Goal: Transaction & Acquisition: Book appointment/travel/reservation

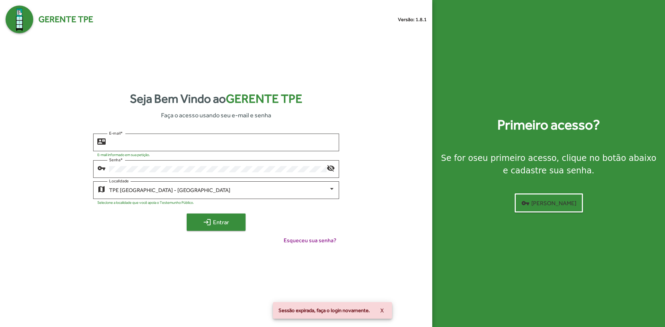
type input "**********"
click at [228, 220] on span "login Entrar" at bounding box center [216, 222] width 46 height 12
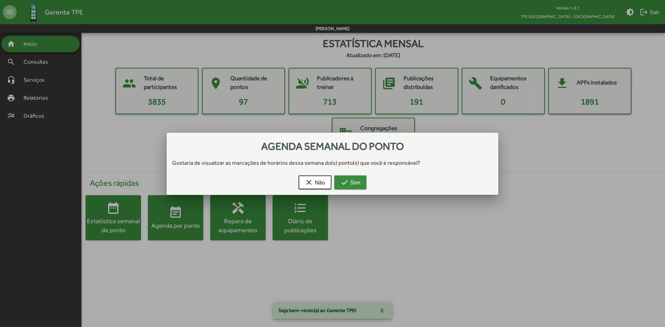
click at [352, 178] on span "check Sim" at bounding box center [350, 182] width 20 height 12
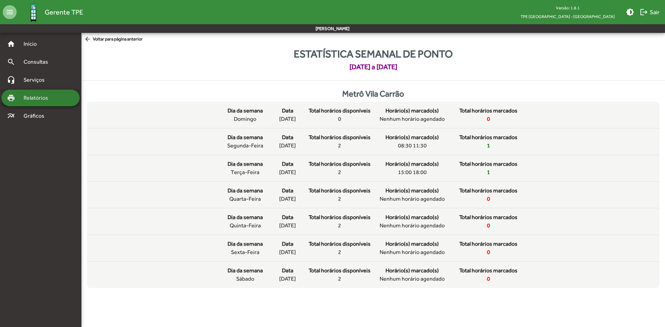
click at [55, 97] on span "Relatórios" at bounding box center [38, 98] width 38 height 8
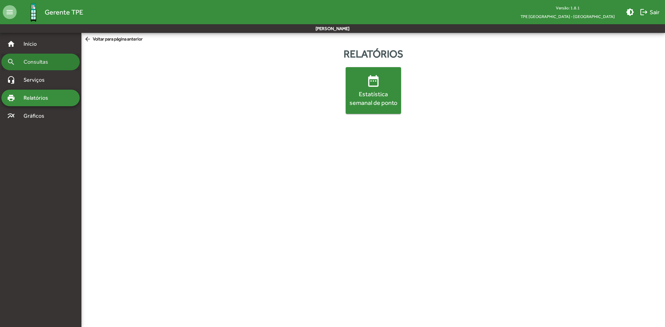
click at [37, 61] on span "Consultas" at bounding box center [38, 62] width 38 height 8
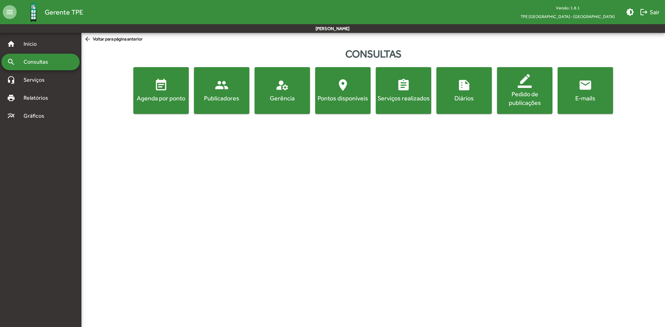
click at [164, 82] on mat-icon "event_note" at bounding box center [161, 85] width 14 height 14
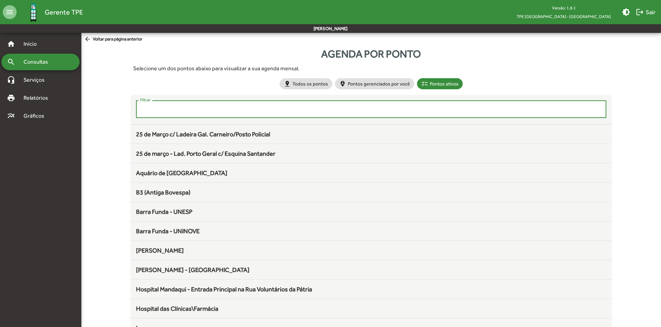
click at [330, 112] on input "Filtrar" at bounding box center [371, 109] width 463 height 6
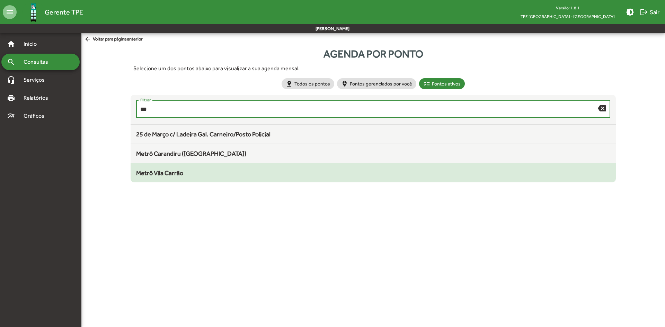
type input "***"
click at [207, 172] on div "Metrô Vila Carrão" at bounding box center [373, 172] width 474 height 9
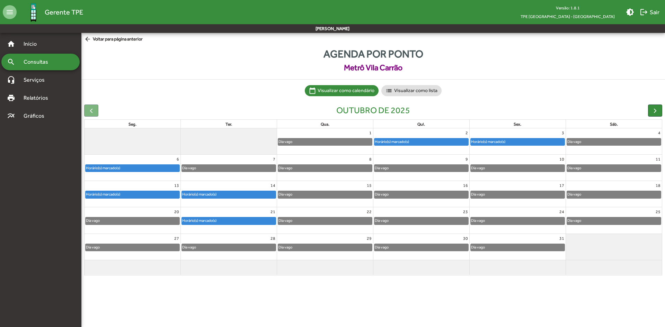
click at [148, 195] on div "Horário(s) marcado(s)" at bounding box center [133, 194] width 94 height 7
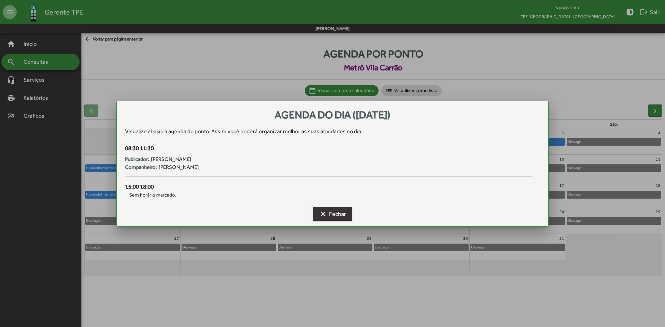
click at [328, 211] on span "clear Fechar" at bounding box center [332, 214] width 27 height 12
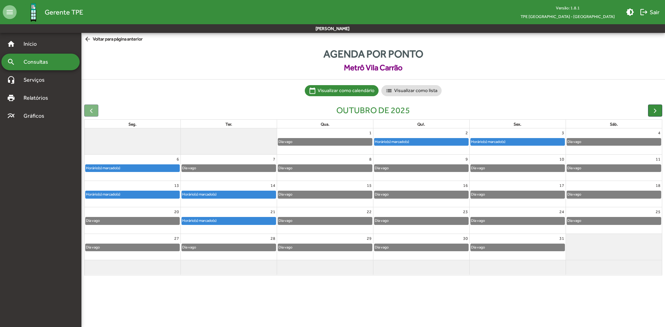
click at [219, 193] on div "Horário(s) marcado(s)" at bounding box center [229, 194] width 94 height 7
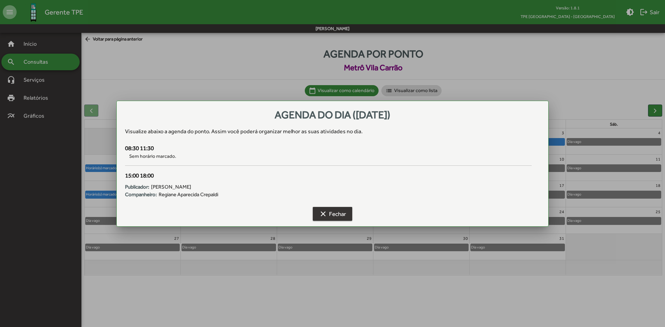
click at [332, 212] on span "clear Fechar" at bounding box center [332, 214] width 27 height 12
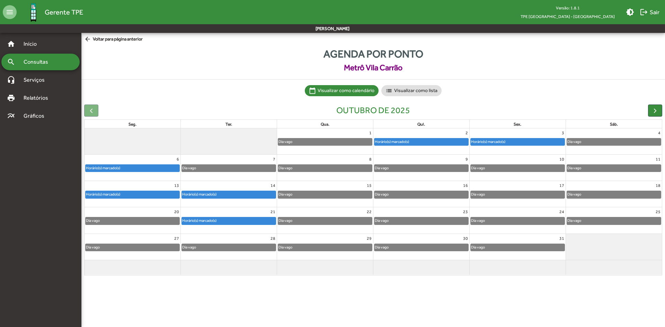
click at [164, 194] on div "Horário(s) marcado(s)" at bounding box center [133, 194] width 94 height 7
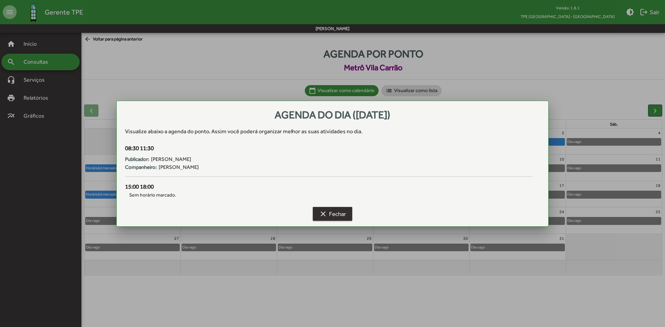
click at [325, 215] on mat-icon "clear" at bounding box center [323, 214] width 8 height 8
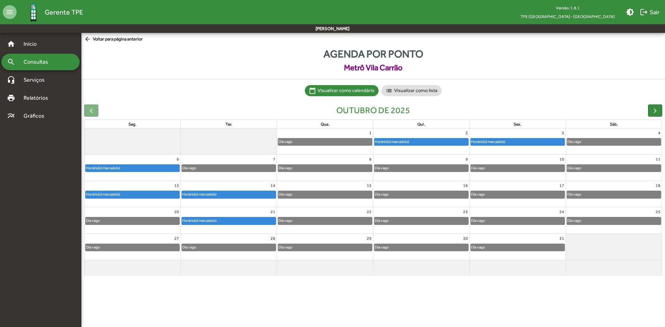
click at [251, 191] on link "Horário(s) marcado(s)" at bounding box center [228, 195] width 95 height 8
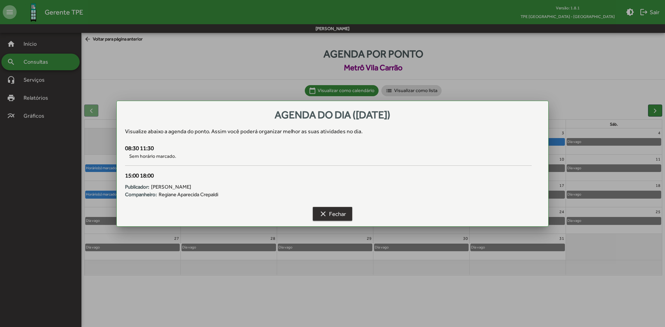
click at [337, 215] on span "clear Fechar" at bounding box center [332, 214] width 27 height 12
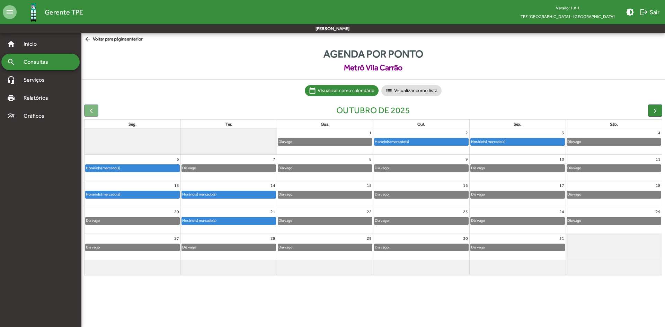
click at [148, 171] on div "Horário(s) marcado(s)" at bounding box center [133, 168] width 94 height 7
click at [153, 170] on div "Horário(s) marcado(s)" at bounding box center [133, 168] width 94 height 7
click at [135, 196] on div "Horário(s) marcado(s)" at bounding box center [133, 194] width 94 height 7
click at [213, 194] on div "Horário(s) marcado(s)" at bounding box center [199, 194] width 35 height 7
click at [419, 141] on div "Horário(s) marcado(s)" at bounding box center [421, 141] width 94 height 7
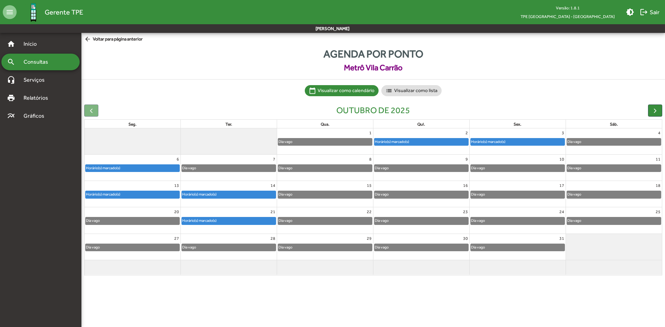
click at [493, 142] on div "Horário(s) marcado(s)" at bounding box center [487, 141] width 35 height 7
click at [234, 201] on div "Horário(s) marcado(s)" at bounding box center [229, 195] width 96 height 11
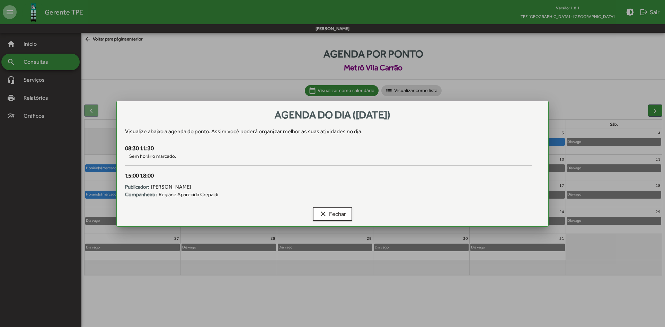
click at [233, 197] on div "Companheiro: Regiane Aparecida Crepaldi" at bounding box center [328, 195] width 406 height 8
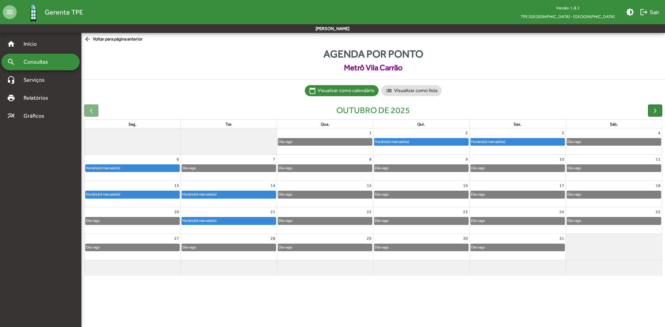
click at [231, 217] on link "Horário(s) marcado(s)" at bounding box center [228, 221] width 95 height 8
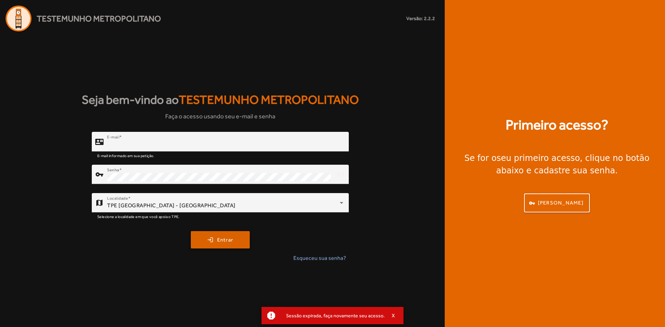
type input "**********"
click at [218, 242] on span "Entrar" at bounding box center [225, 240] width 16 height 8
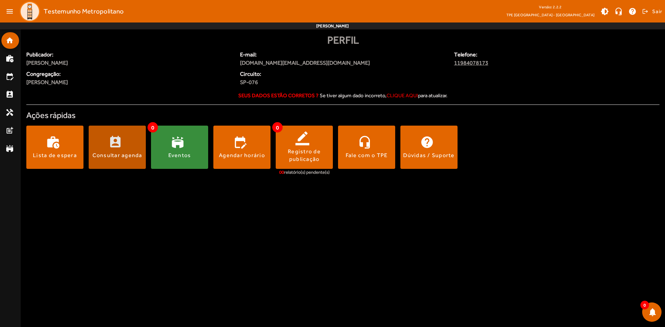
click at [130, 151] on span at bounding box center [117, 147] width 57 height 17
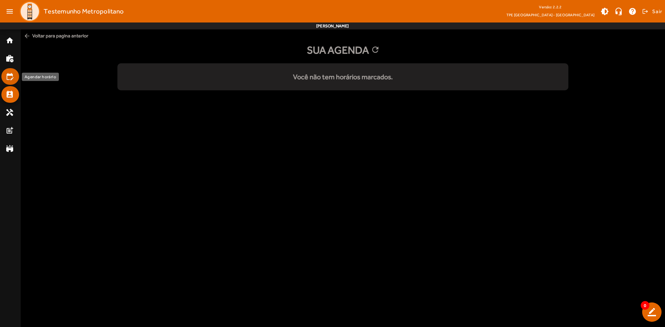
click at [10, 84] on mat-list-item "edit_calendar" at bounding box center [10, 76] width 18 height 17
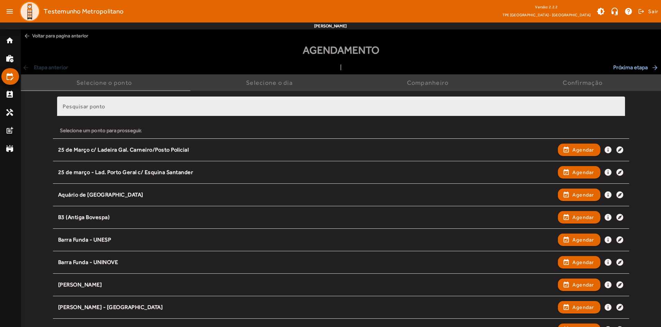
click at [242, 108] on input "Pesquisar ponto" at bounding box center [341, 109] width 557 height 8
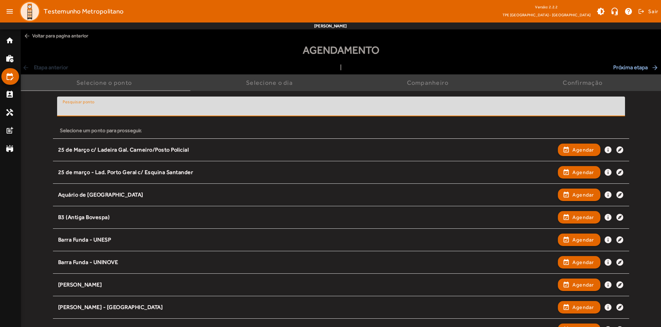
type input "*"
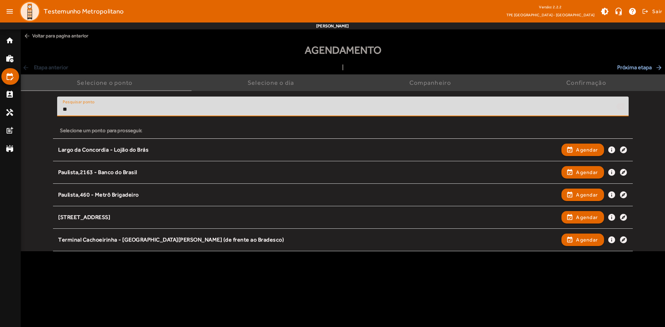
type input "*"
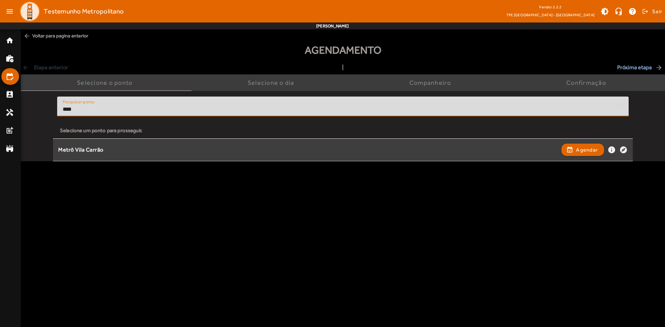
type input "****"
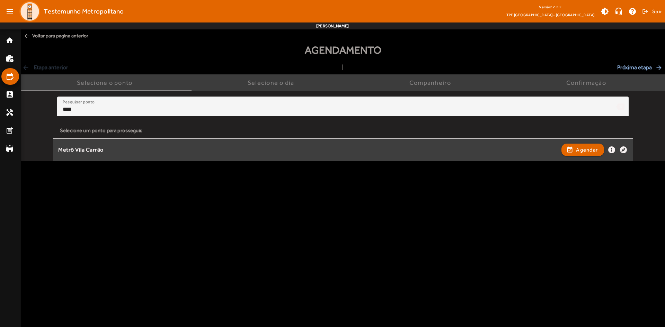
click at [238, 149] on div "Metrô Vila Carrão" at bounding box center [308, 149] width 500 height 7
click at [611, 149] on mat-icon "info" at bounding box center [611, 150] width 8 height 8
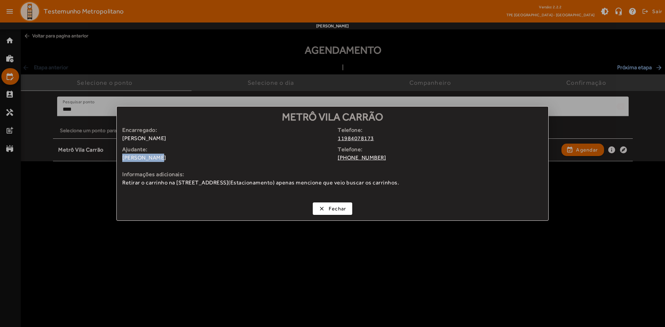
drag, startPoint x: 151, startPoint y: 158, endPoint x: 122, endPoint y: 156, distance: 29.5
click at [122, 156] on div "Encarregado: [PERSON_NAME] Telefone: 11984078173 Ajudante: [PERSON_NAME] Telefo…" at bounding box center [332, 162] width 431 height 73
copy span "[PERSON_NAME]"
